Goal: Find contact information: Find specific fact

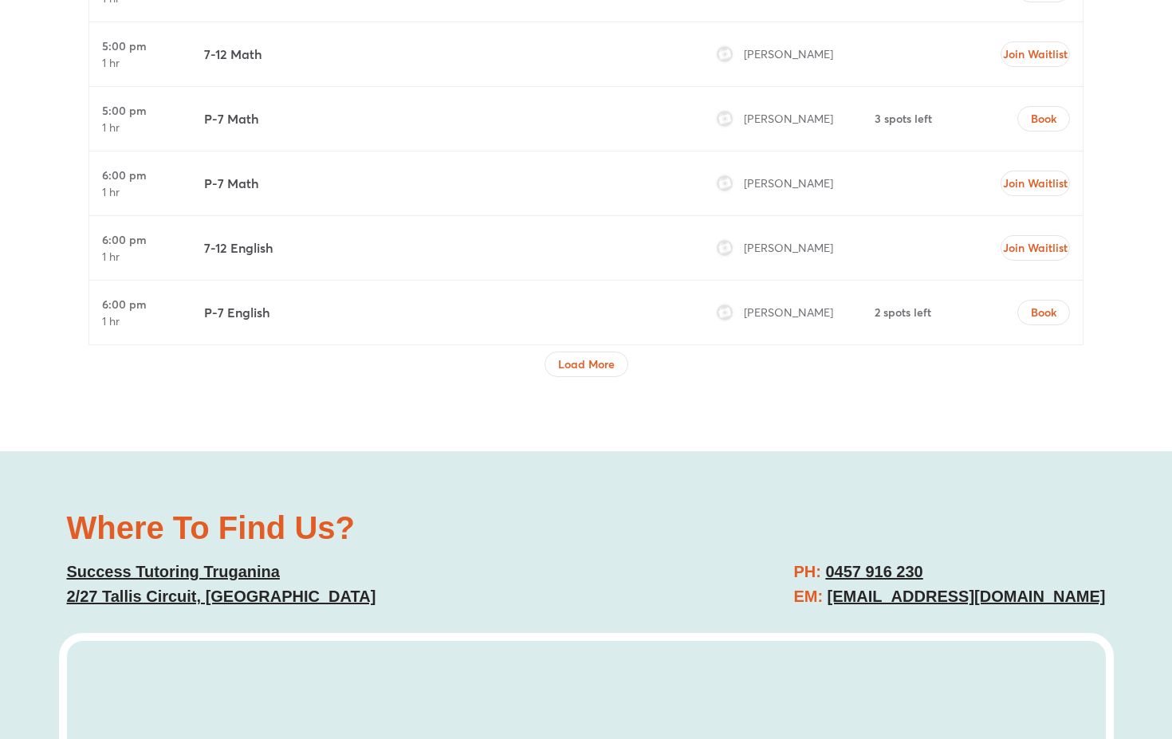
scroll to position [7257, 0]
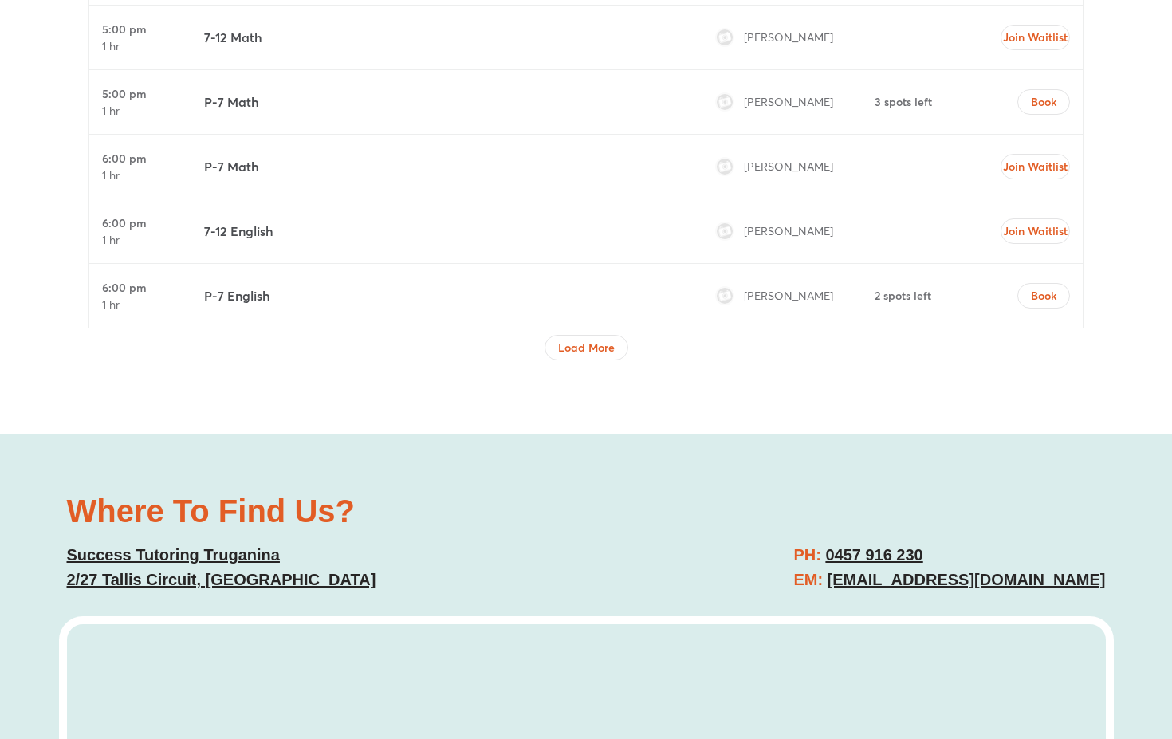
click at [1013, 571] on u "[EMAIL_ADDRESS][DOMAIN_NAME]" at bounding box center [967, 580] width 278 height 18
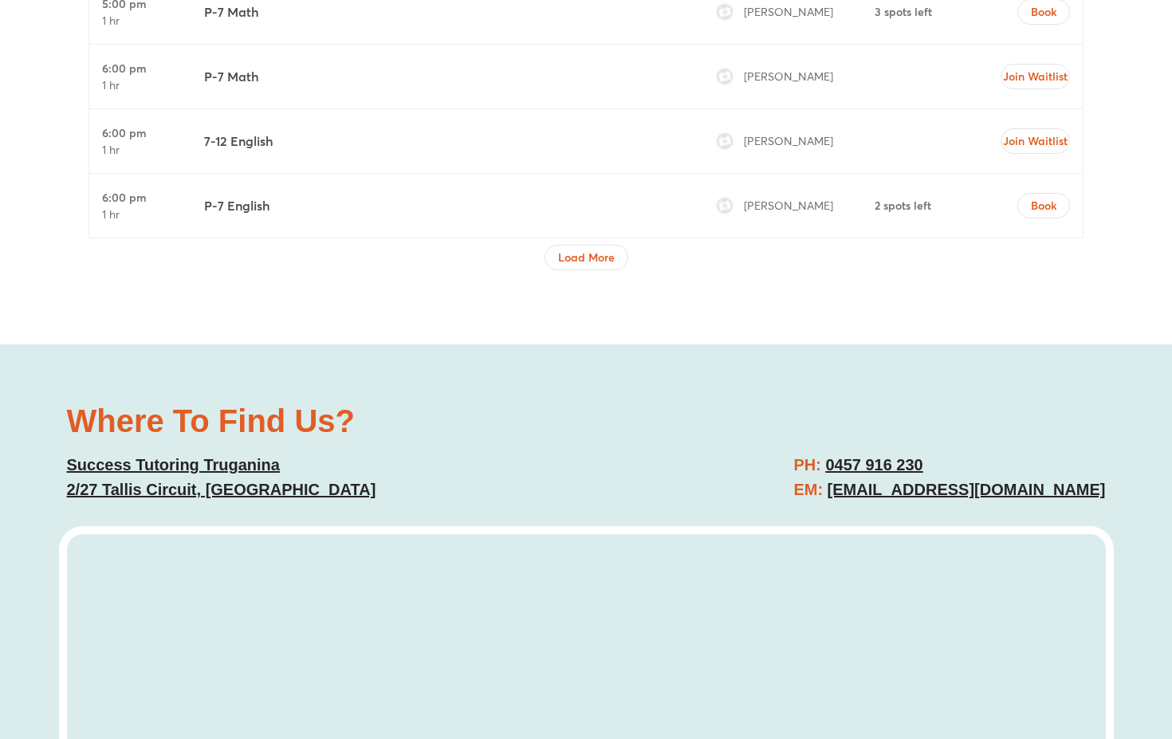
scroll to position [7337, 0]
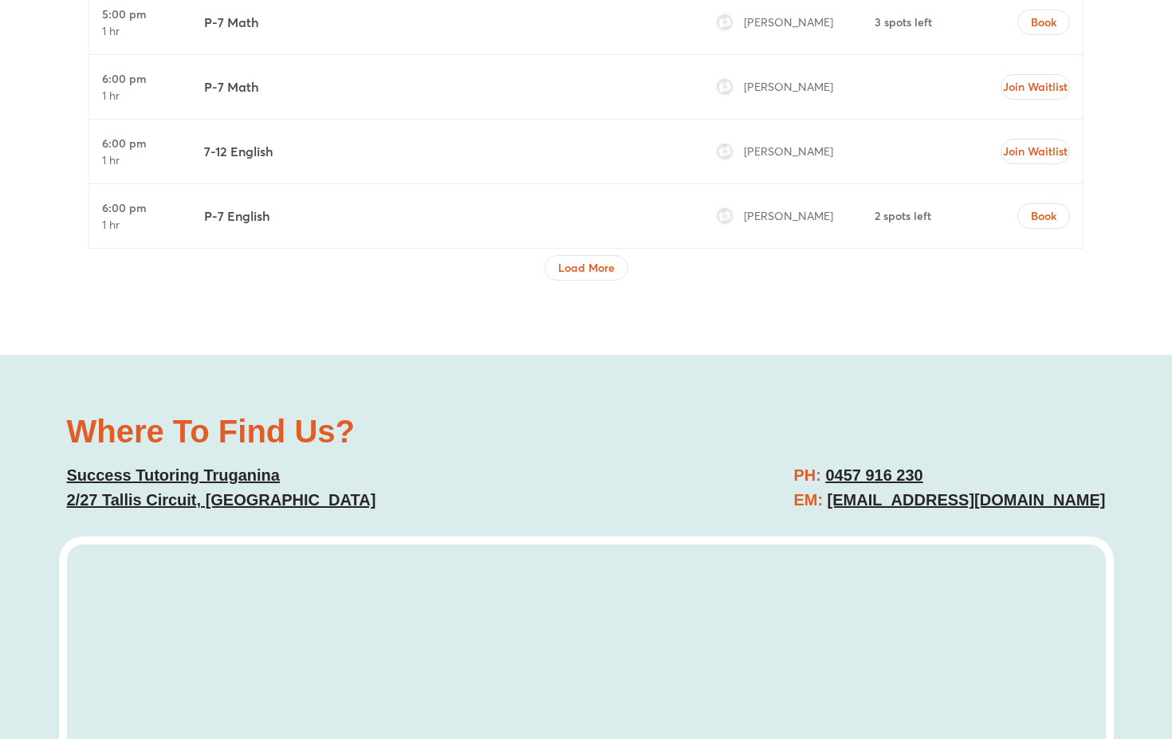
drag, startPoint x: 1111, startPoint y: 427, endPoint x: 858, endPoint y: 436, distance: 253.0
click at [858, 455] on div "PH: [PHONE_NUMBER] EM: [EMAIL_ADDRESS][DOMAIN_NAME]" at bounding box center [854, 487] width 520 height 65
copy u "[EMAIL_ADDRESS][DOMAIN_NAME]"
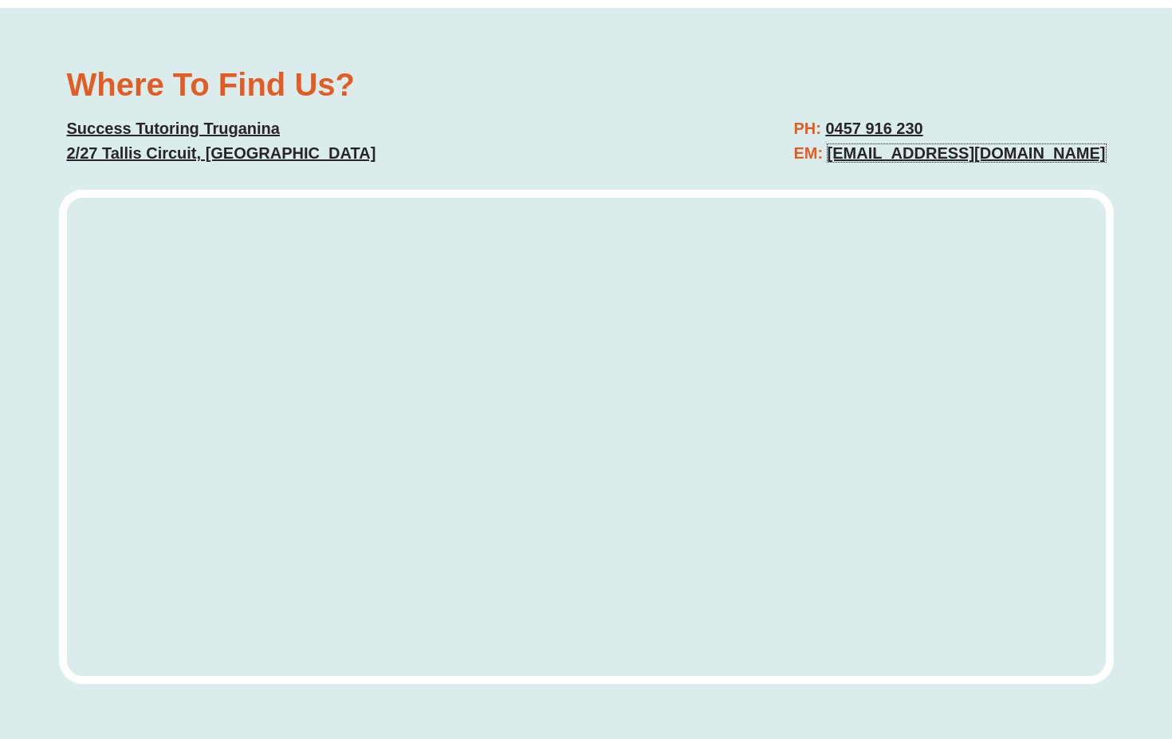
scroll to position [7656, 0]
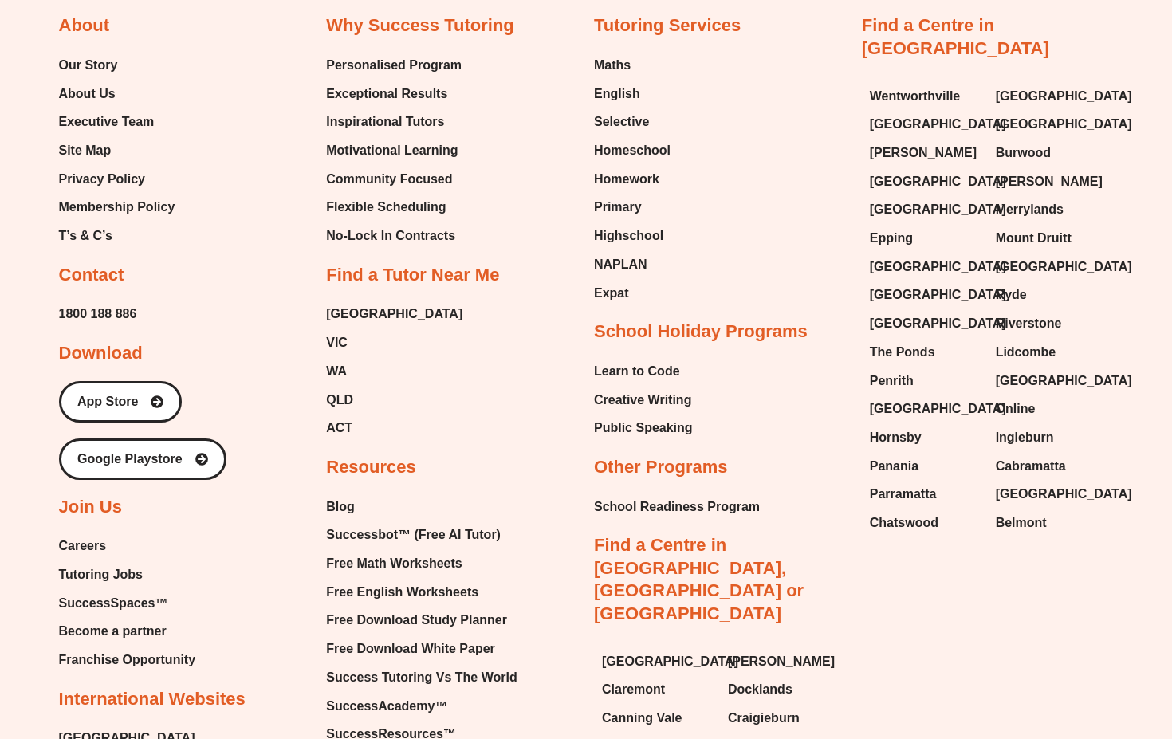
scroll to position [11082, 0]
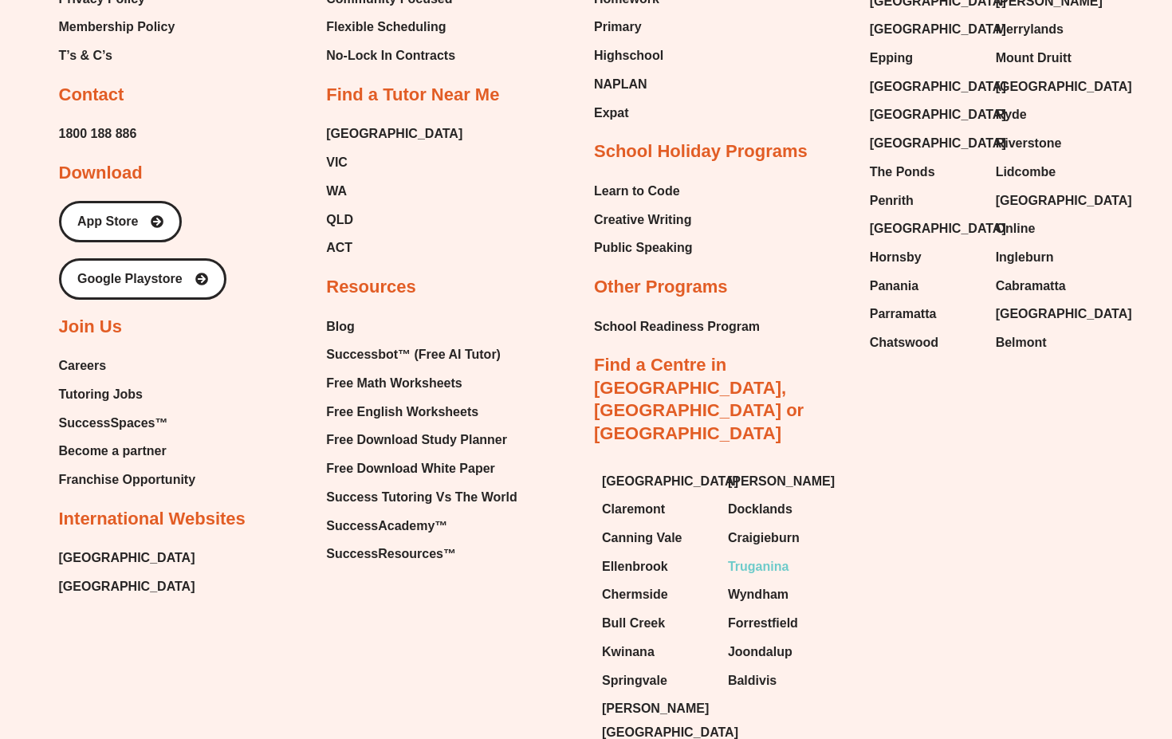
click at [772, 555] on span "Truganina" at bounding box center [758, 567] width 61 height 24
